Goal: Task Accomplishment & Management: Use online tool/utility

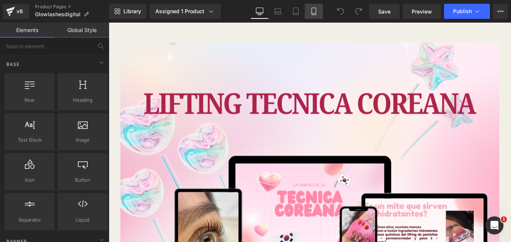
click at [315, 8] on icon at bounding box center [314, 12] width 8 height 8
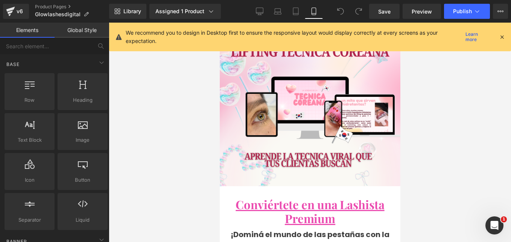
click at [504, 39] on icon at bounding box center [502, 37] width 7 height 7
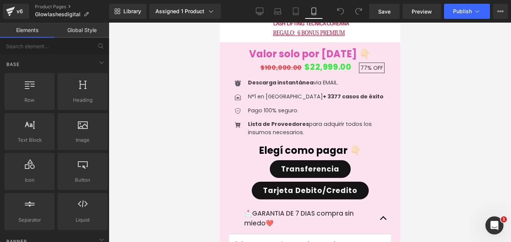
scroll to position [1167, 0]
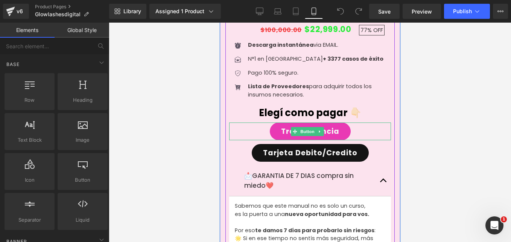
click at [332, 122] on link "Transferencia" at bounding box center [310, 131] width 81 height 18
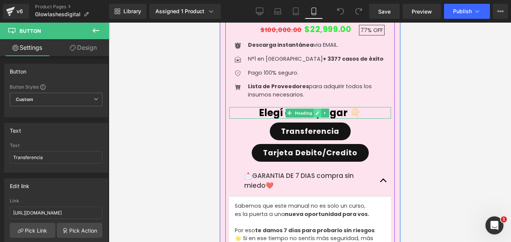
click at [319, 108] on link at bounding box center [317, 112] width 8 height 9
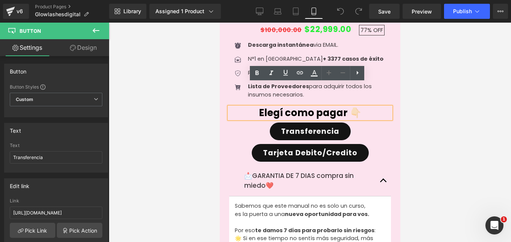
click at [327, 107] on h1 "Elegí como pagar 👇🏻" at bounding box center [310, 113] width 162 height 12
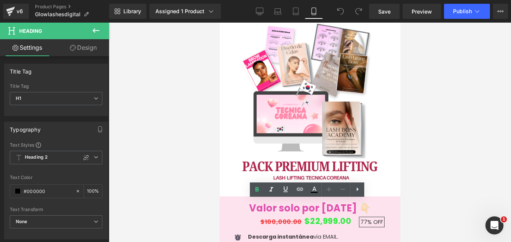
scroll to position [1163, 0]
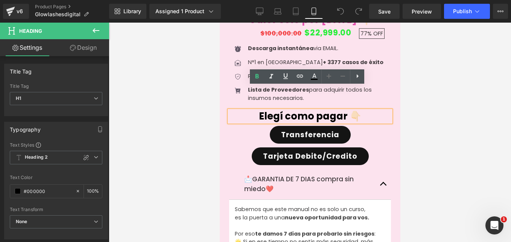
click at [413, 107] on div at bounding box center [310, 132] width 402 height 219
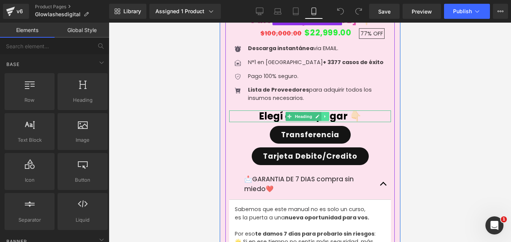
click at [327, 112] on link at bounding box center [325, 116] width 8 height 9
click at [329, 114] on icon at bounding box center [329, 116] width 4 height 4
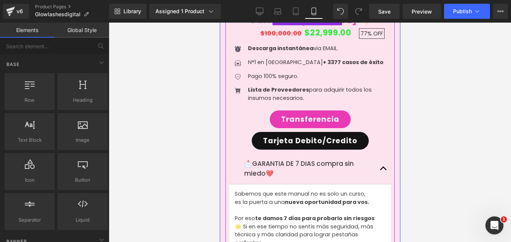
click at [312, 115] on span "Button" at bounding box center [306, 119] width 17 height 9
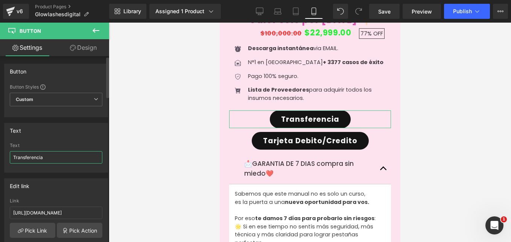
drag, startPoint x: 52, startPoint y: 160, endPoint x: 5, endPoint y: 164, distance: 47.6
click at [5, 164] on div "Transferencia Text Transferencia" at bounding box center [56, 157] width 103 height 29
type input "¿"
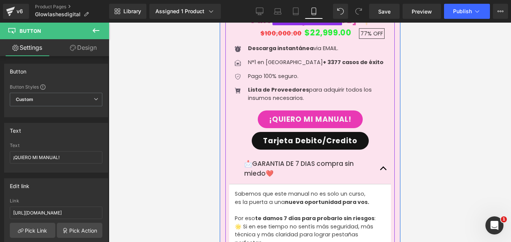
click at [341, 110] on link "¡QUIERO MI MANUAL!" at bounding box center [309, 119] width 105 height 18
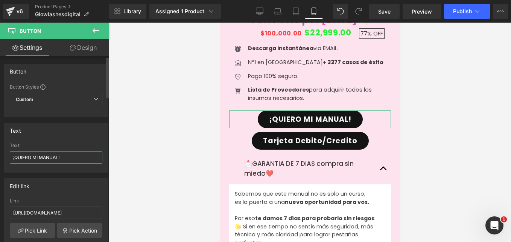
drag, startPoint x: 68, startPoint y: 157, endPoint x: 40, endPoint y: 155, distance: 28.3
click at [40, 155] on input "¡QUIERO MI MANUAL!" at bounding box center [56, 157] width 93 height 12
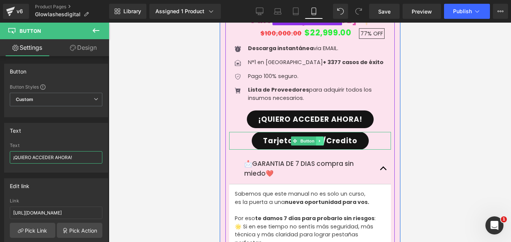
type input "¡QUIERO ACCEDER AHORA!"
click at [320, 139] on icon at bounding box center [319, 141] width 4 height 5
click at [323, 139] on icon at bounding box center [323, 141] width 4 height 5
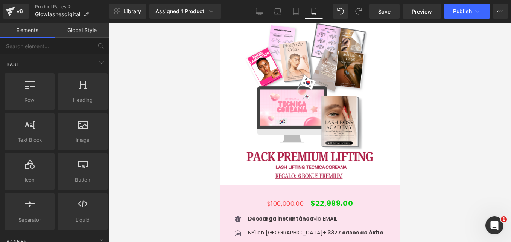
scroll to position [2970, 0]
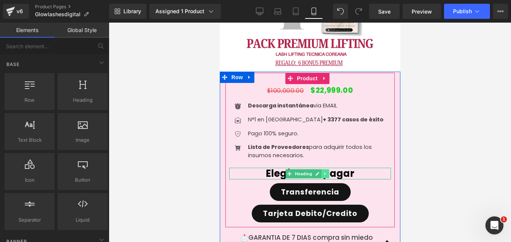
click at [327, 169] on link at bounding box center [325, 173] width 8 height 9
click at [328, 171] on icon at bounding box center [329, 173] width 4 height 4
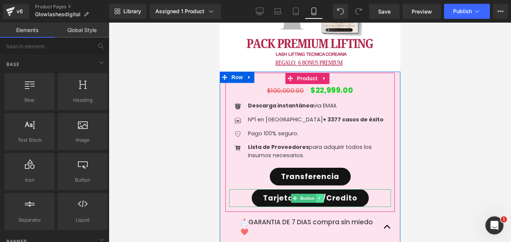
click at [319, 196] on icon at bounding box center [319, 198] width 4 height 5
click at [322, 196] on icon at bounding box center [323, 198] width 4 height 4
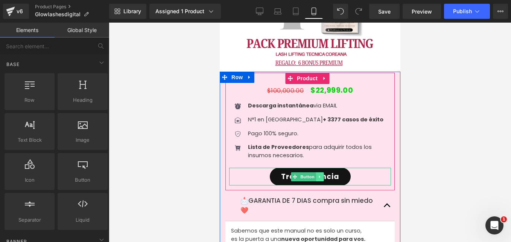
click at [317, 172] on link at bounding box center [319, 176] width 8 height 9
click at [294, 172] on link "Button" at bounding box center [303, 176] width 25 height 9
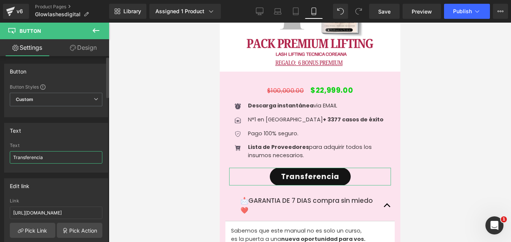
drag, startPoint x: 47, startPoint y: 159, endPoint x: 0, endPoint y: 161, distance: 46.7
click at [0, 163] on html "Button You are previewing how the will restyle your page. You can not edit Elem…" at bounding box center [255, 121] width 511 height 242
type input "Q"
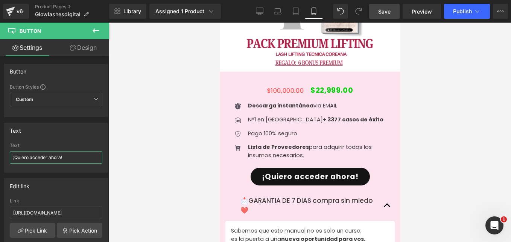
type input "¡Quiero acceder ahora!"
click at [390, 12] on span "Save" at bounding box center [384, 12] width 12 height 8
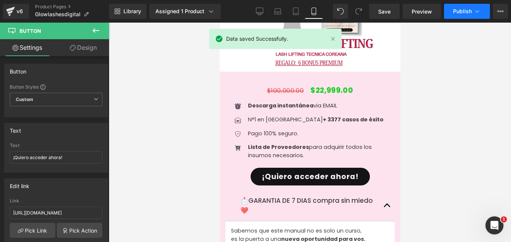
click at [466, 14] on span "Publish" at bounding box center [462, 11] width 19 height 6
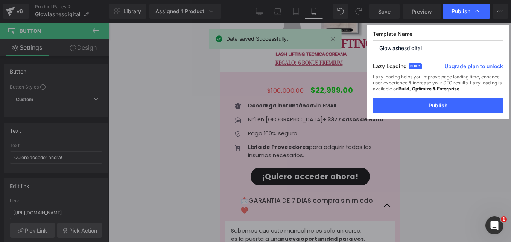
click at [440, 99] on button "Publish" at bounding box center [438, 105] width 130 height 15
